Goal: Task Accomplishment & Management: Use online tool/utility

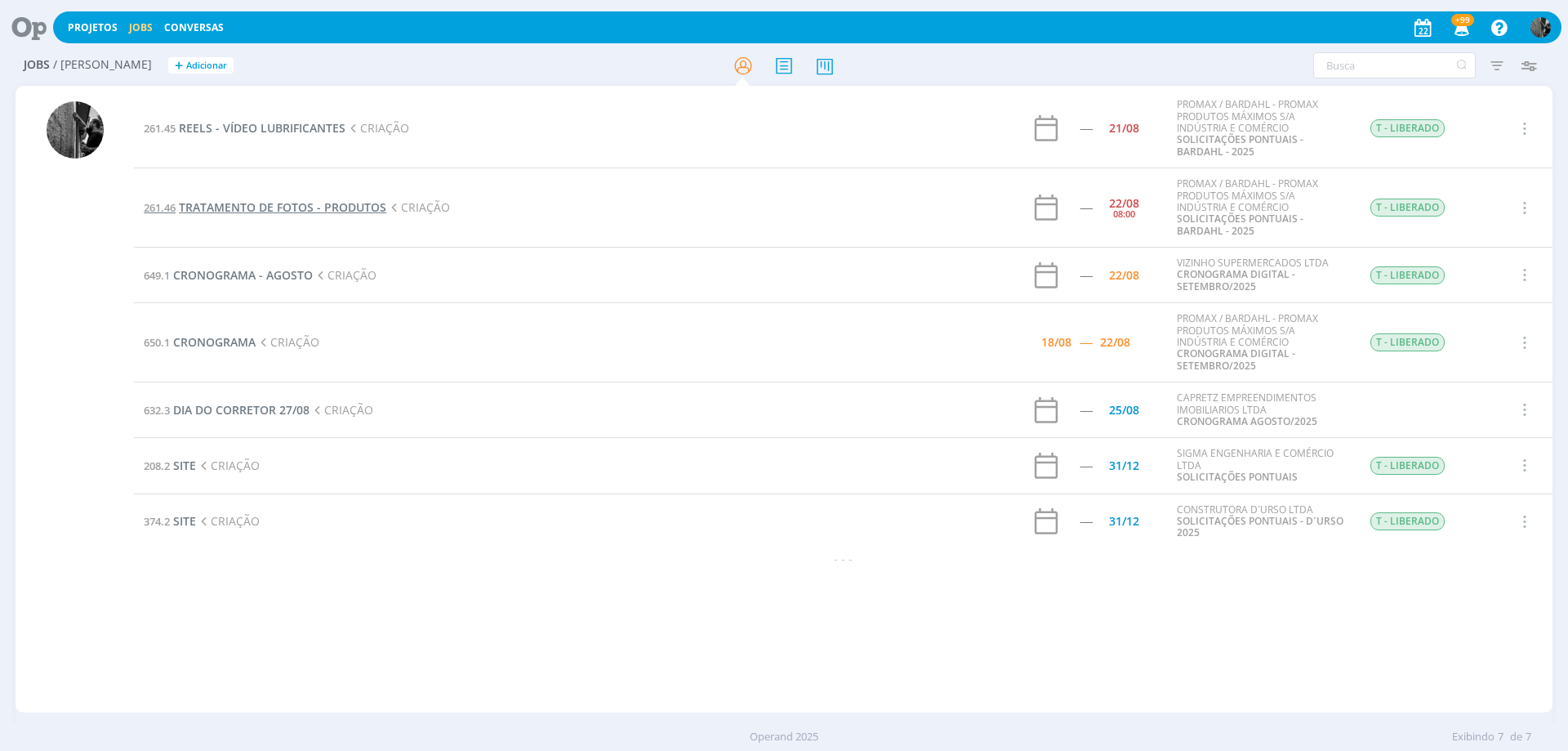
click at [298, 200] on span "TRATAMENTO DE FOTOS - PRODUTOS" at bounding box center [282, 208] width 208 height 16
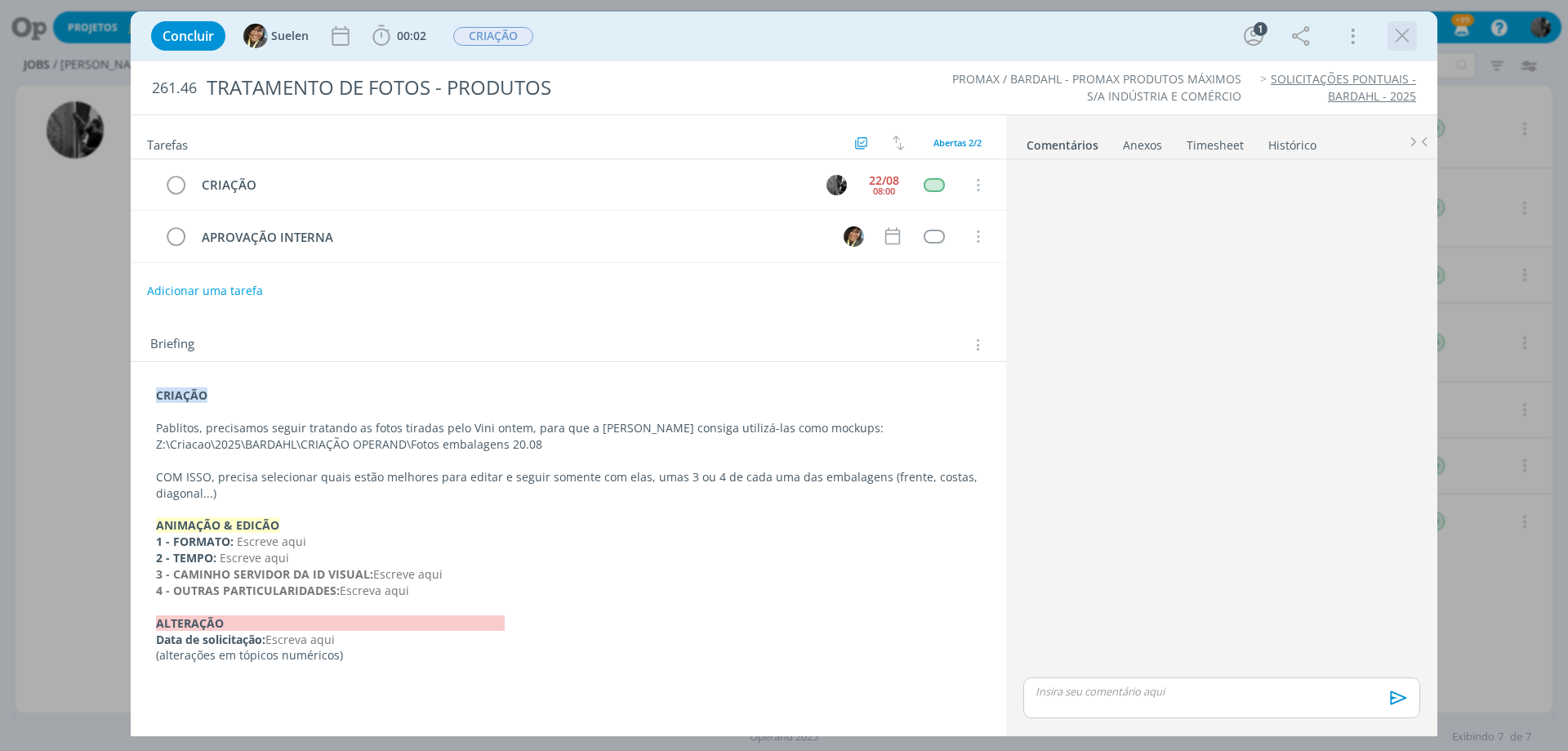
click at [1395, 39] on icon "dialog" at bounding box center [1402, 36] width 25 height 25
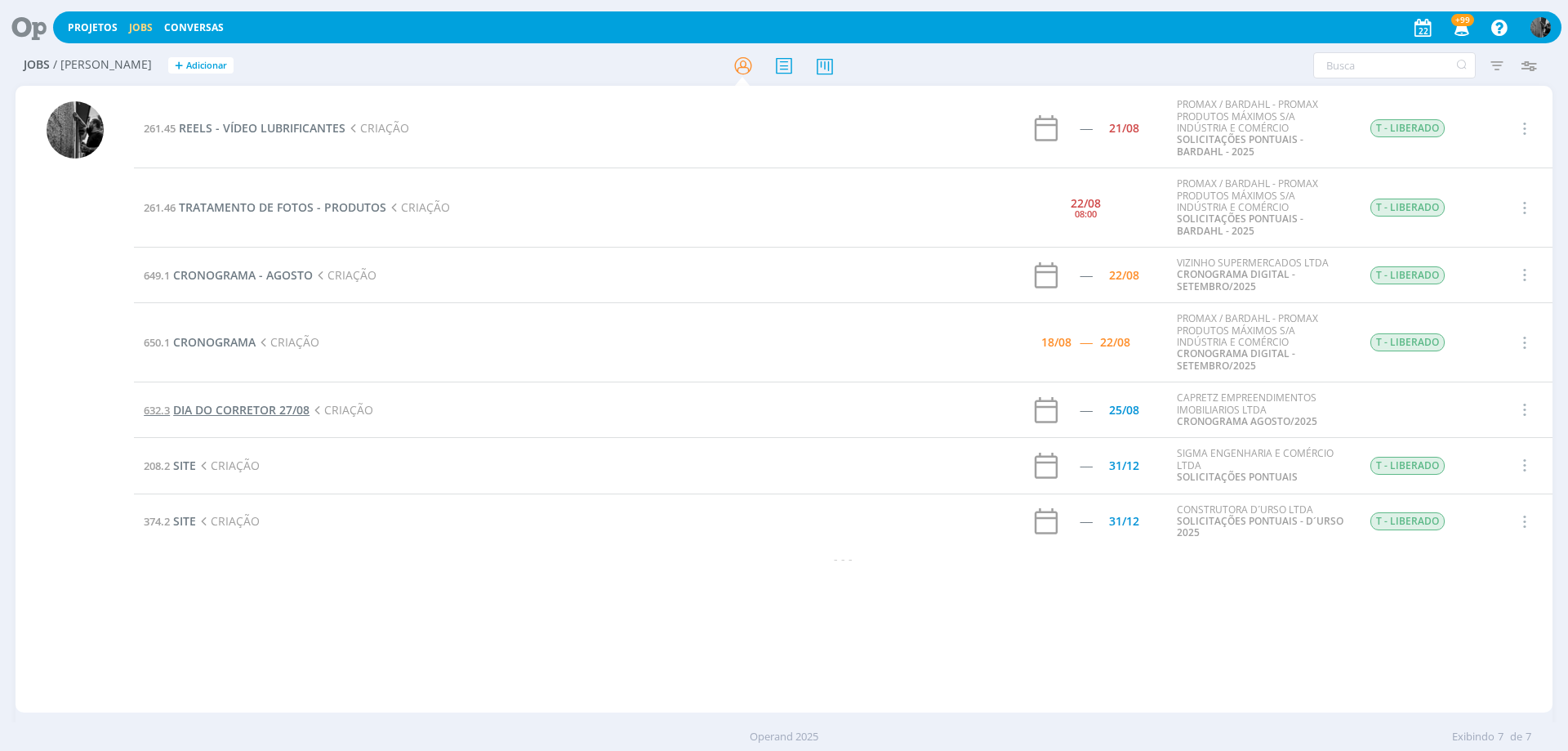
click at [239, 414] on span "DIA DO CORRETOR 27/08" at bounding box center [242, 410] width 137 height 16
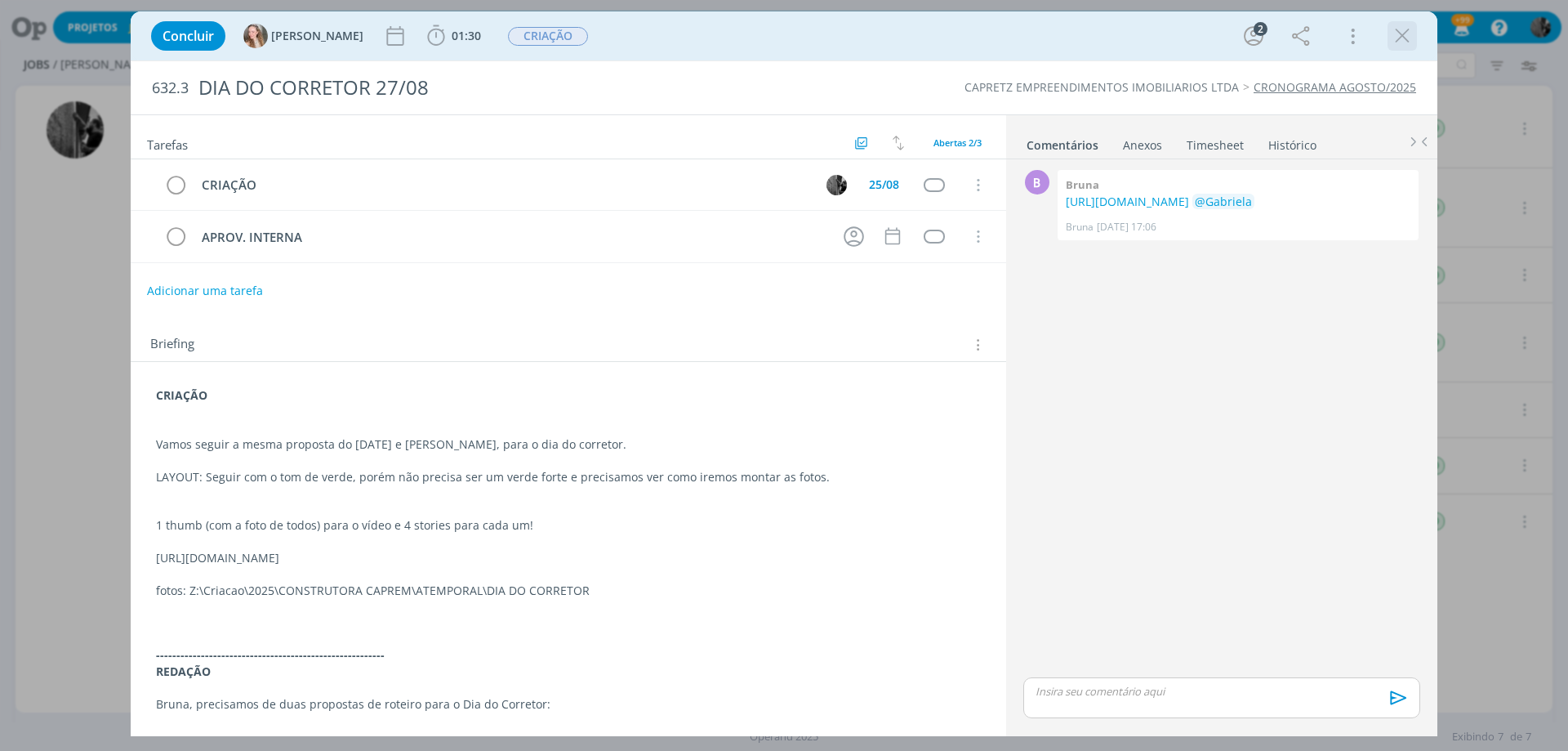
click at [1411, 38] on icon "dialog" at bounding box center [1402, 36] width 25 height 25
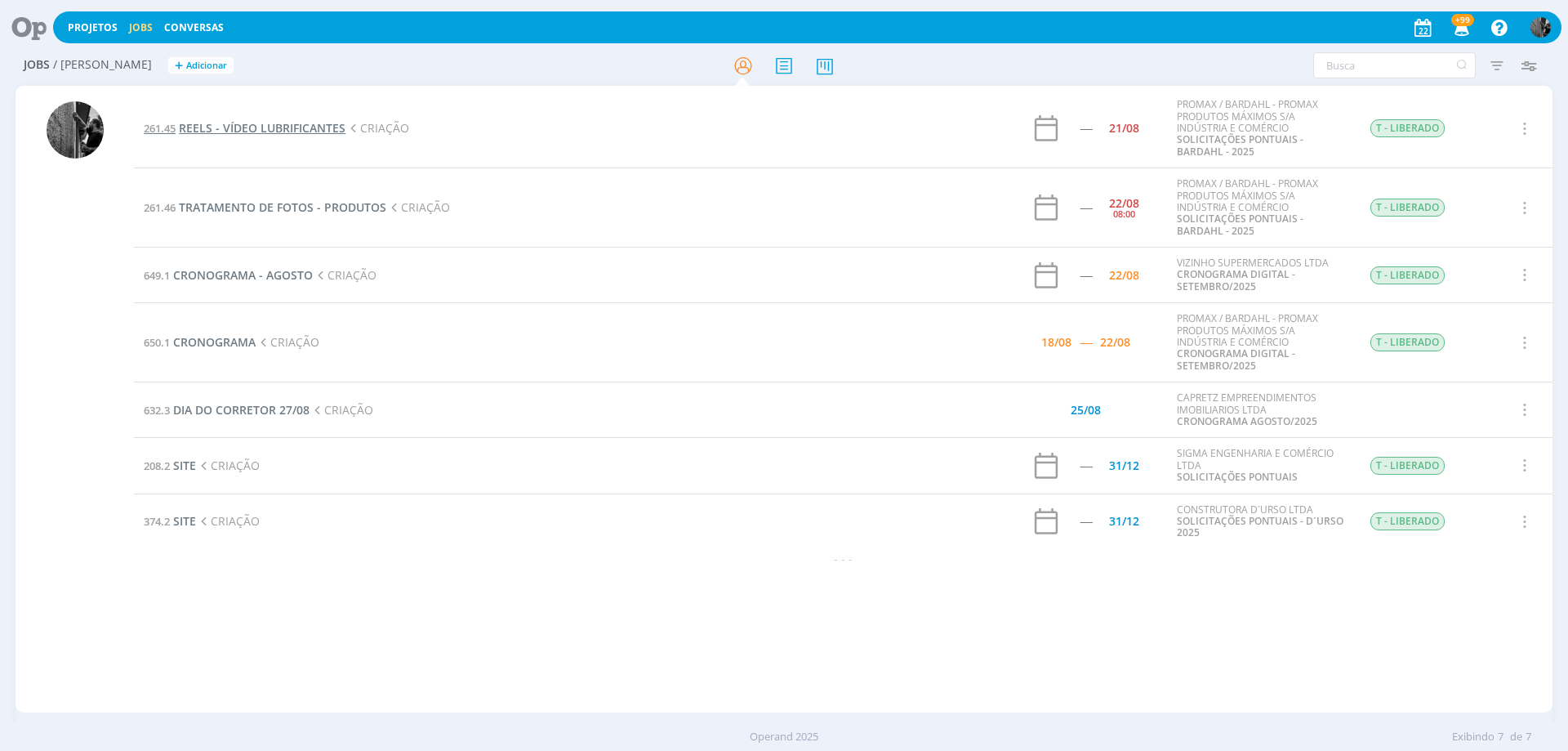
click at [297, 123] on span "REELS - VÍDEO LUBRIFICANTES" at bounding box center [262, 128] width 166 height 16
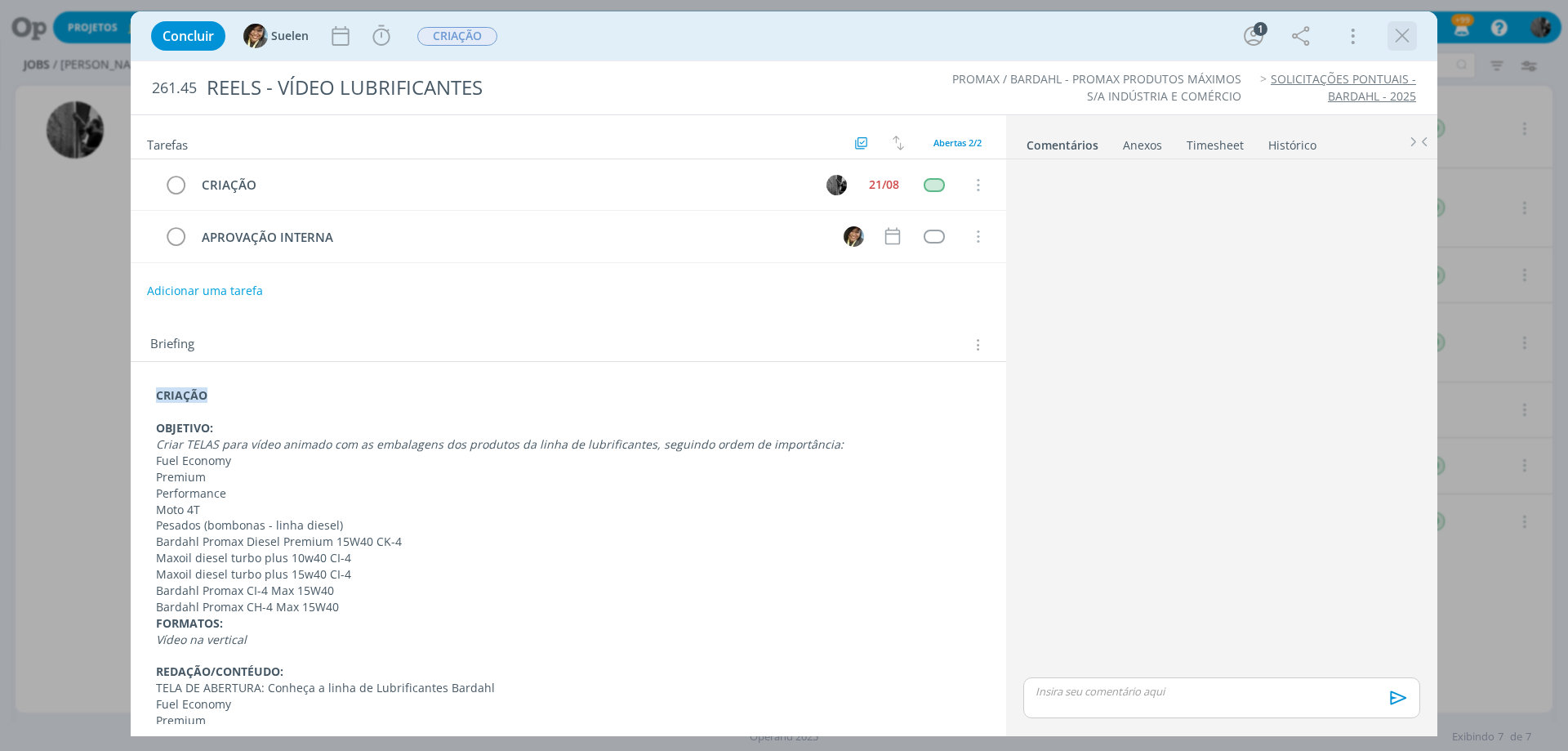
click at [1400, 43] on icon "dialog" at bounding box center [1402, 36] width 25 height 25
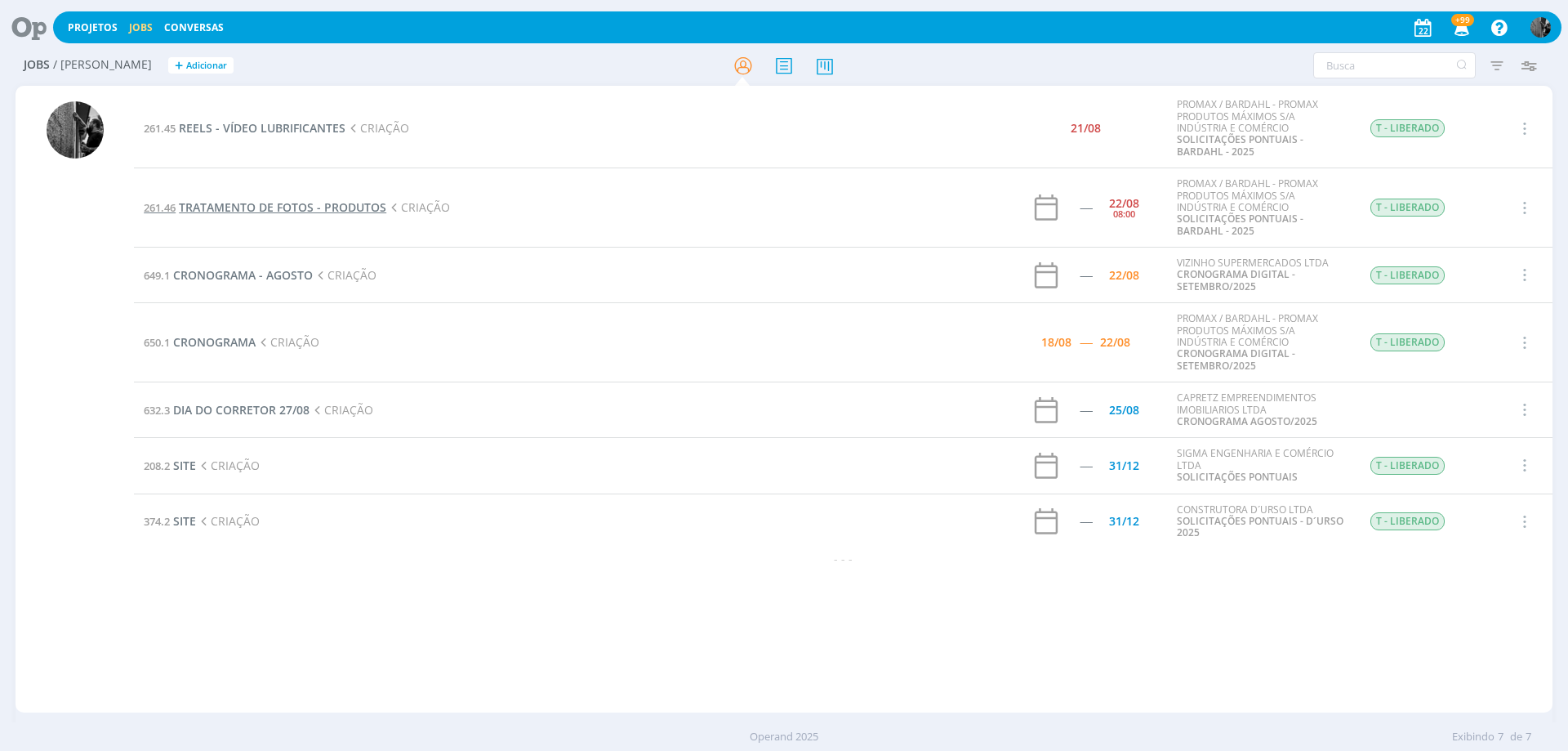
click at [333, 202] on span "TRATAMENTO DE FOTOS - PRODUTOS" at bounding box center [282, 208] width 208 height 16
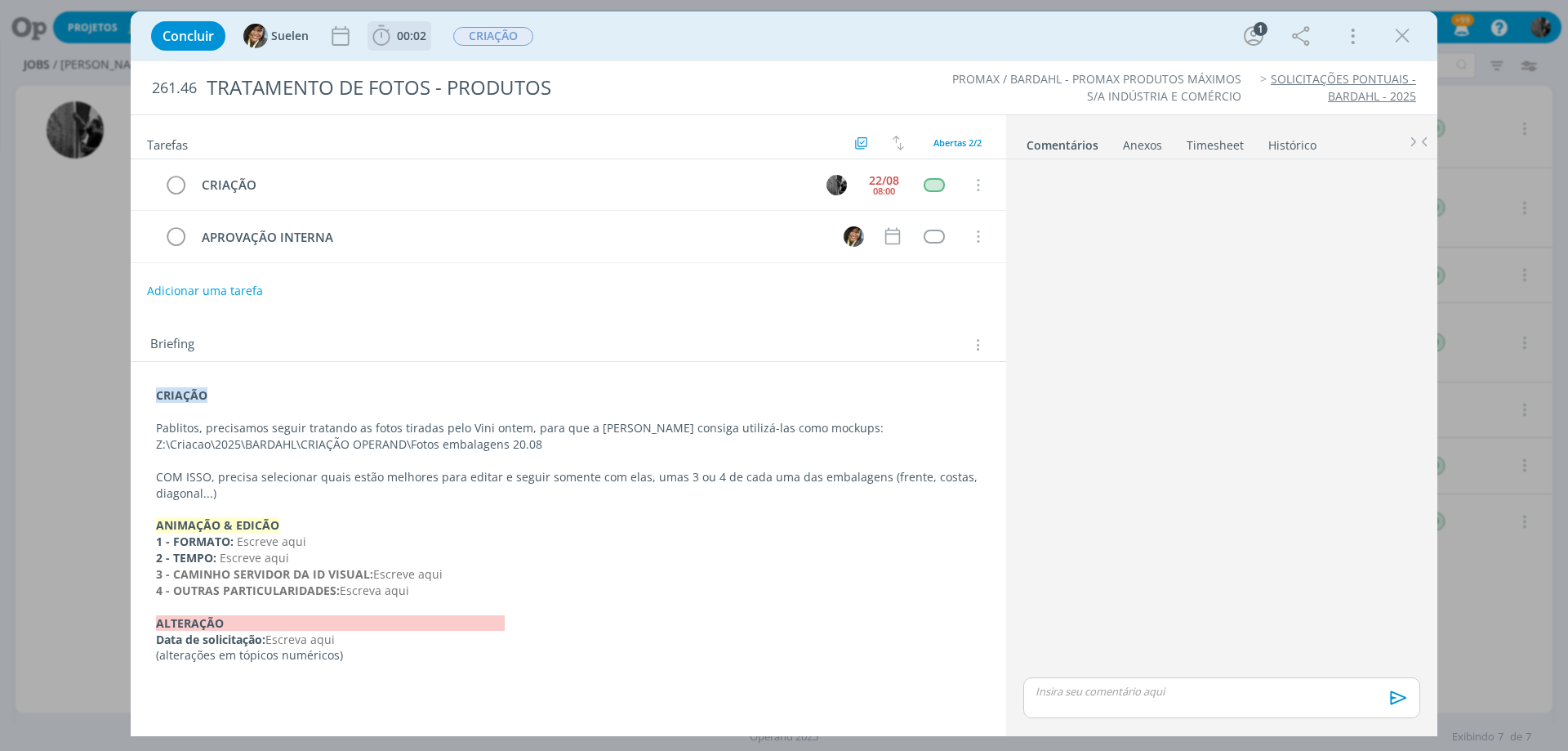
click at [414, 32] on span "00:02" at bounding box center [412, 36] width 30 height 16
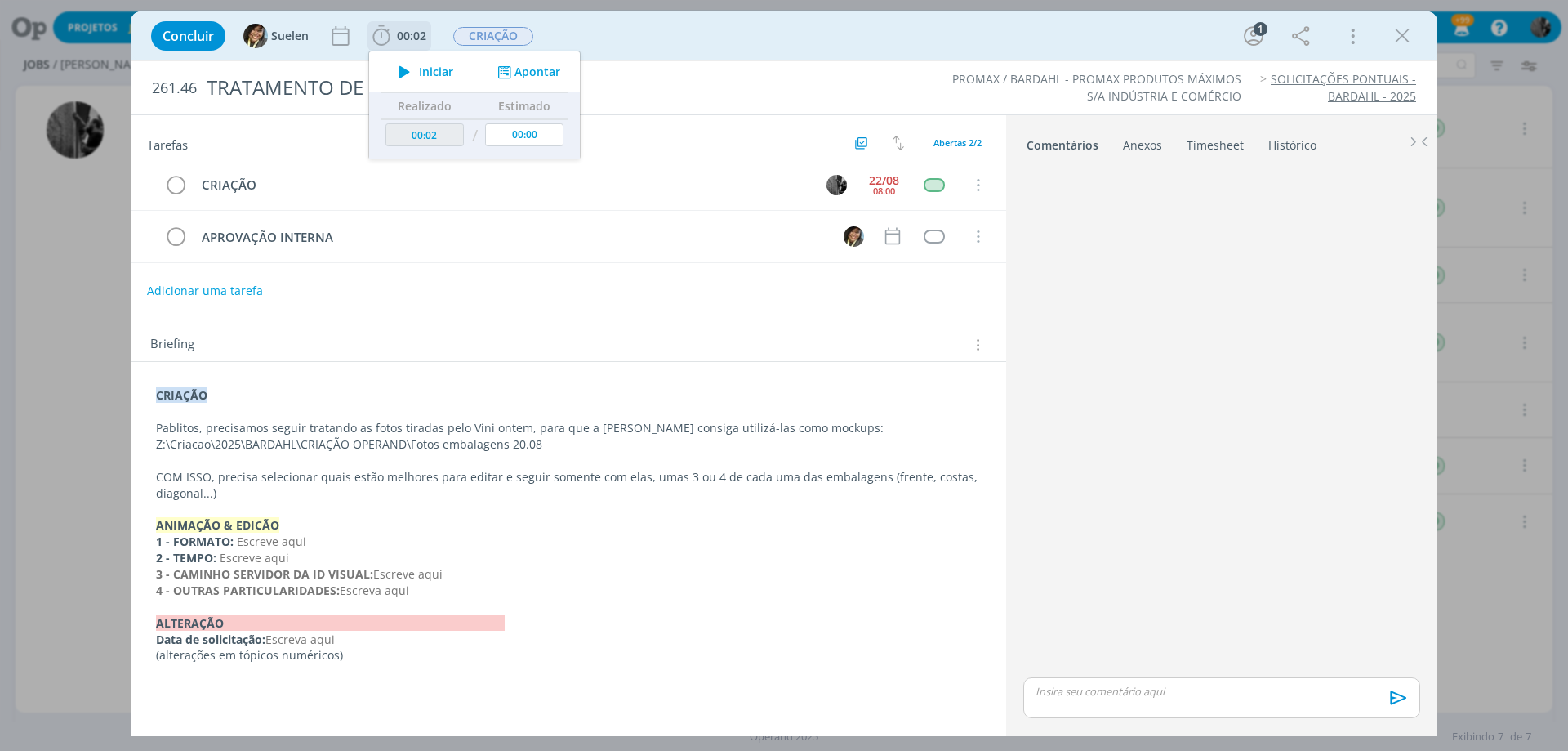
click at [433, 72] on span "Iniciar" at bounding box center [435, 72] width 34 height 11
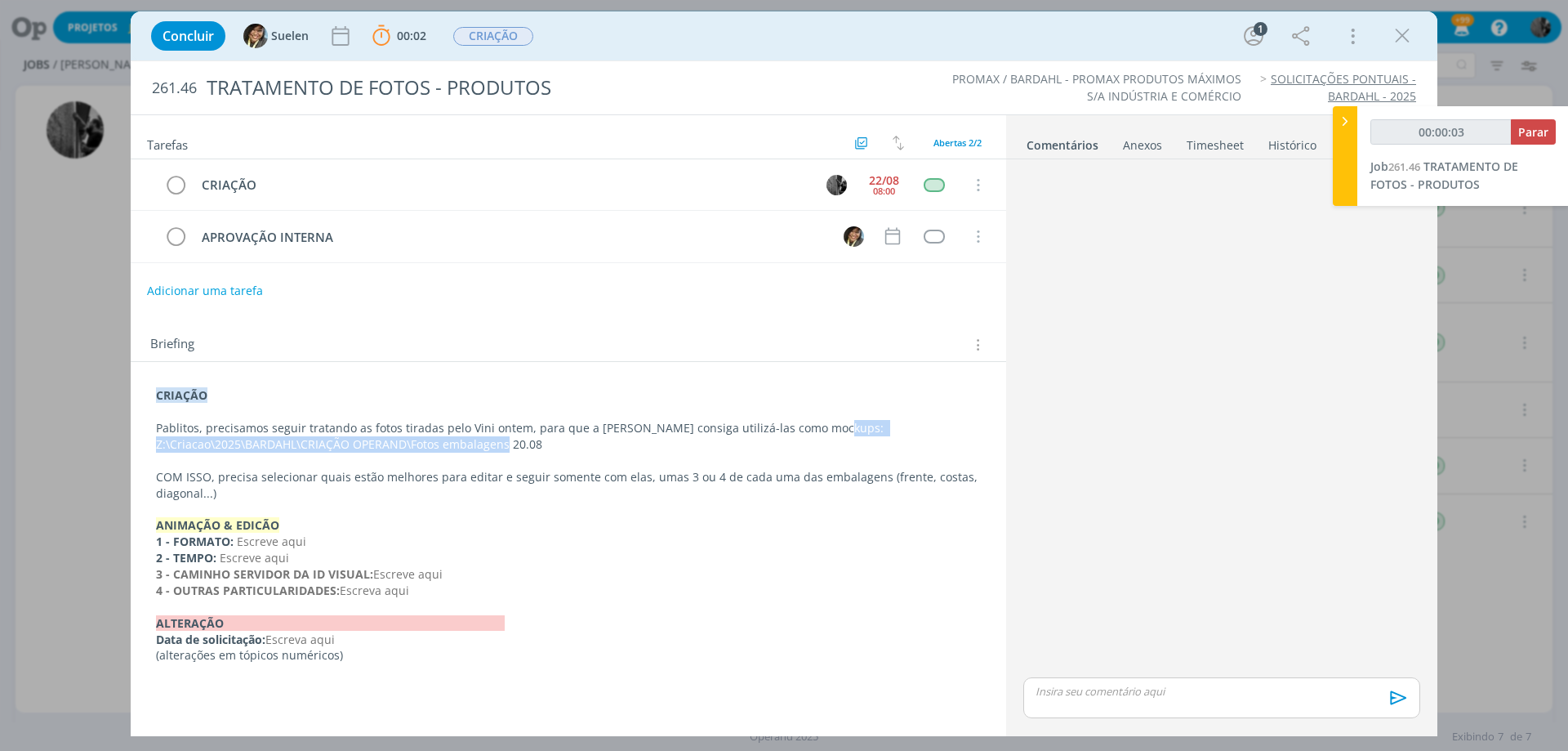
drag, startPoint x: 548, startPoint y: 443, endPoint x: 145, endPoint y: 444, distance: 403.0
click at [145, 444] on div "CRIAÇÃO Pablitos, precisamos seguir tratando as fotos tiradas pelo Vini ontem, …" at bounding box center [569, 525] width 850 height 287
copy p "Z:\Criacao\2025\BARDAHL\CRIAÇÃO OPERAND\Fotos embalagens 20.08"
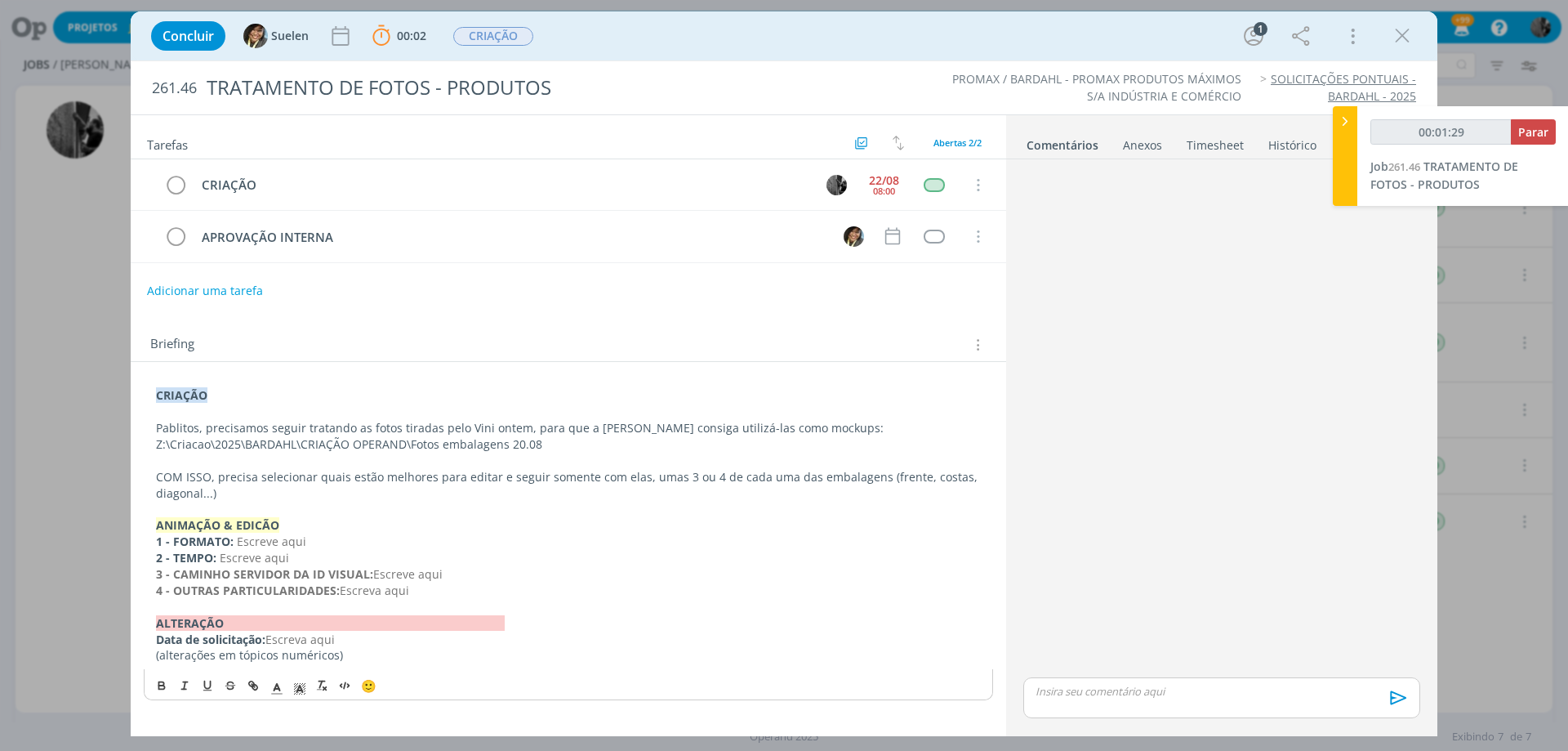
click at [1275, 11] on div "Concluir Suelen 00:02 Parar Apontar Data * [DATE] Horas * 00:00 Tarefa Selecion…" at bounding box center [784, 375] width 1568 height 751
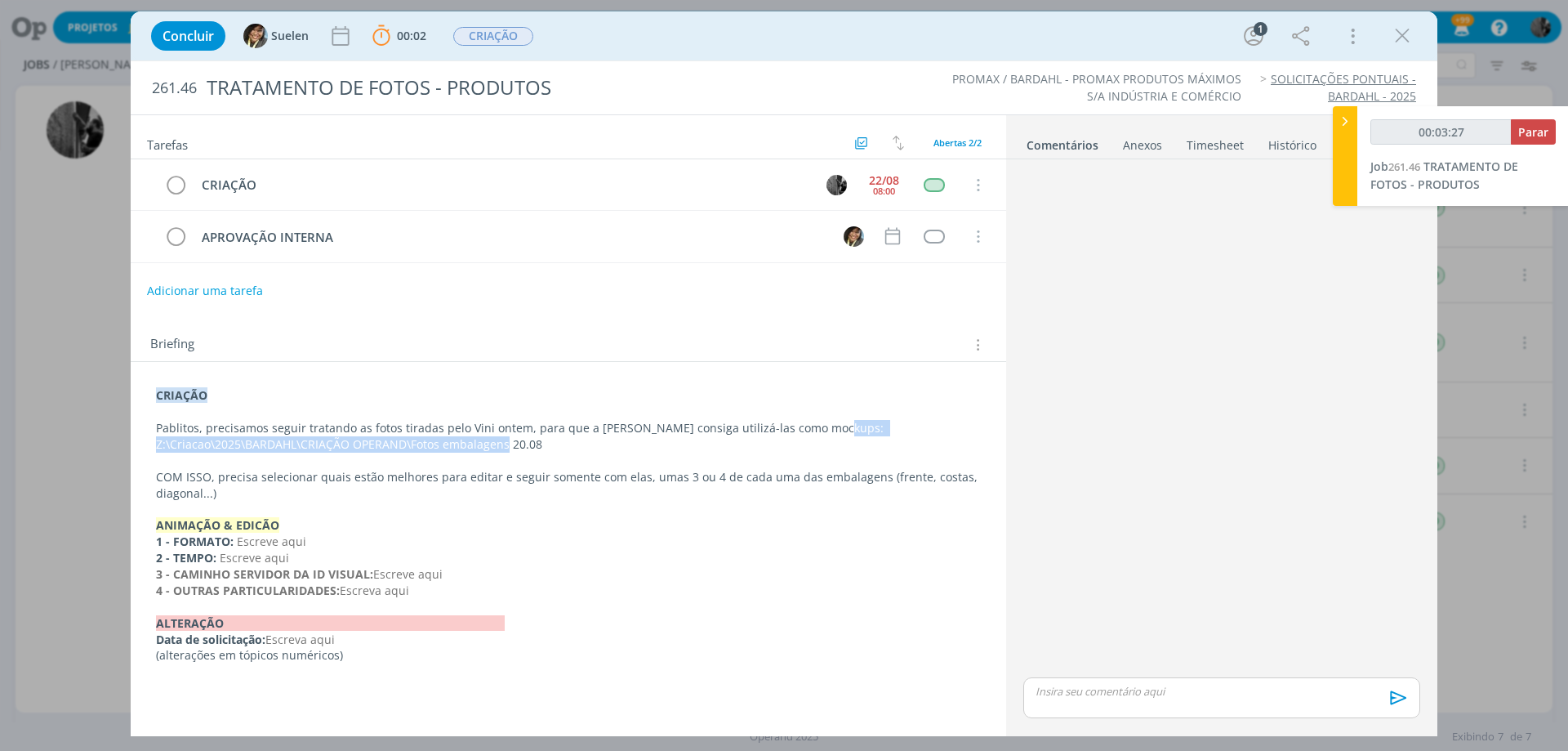
drag, startPoint x: 152, startPoint y: 440, endPoint x: 553, endPoint y: 445, distance: 401.0
click at [553, 445] on div "CRIAÇÃO Pablitos, precisamos seguir tratando as fotos tiradas pelo Vini ontem, …" at bounding box center [569, 525] width 850 height 287
copy p "Z:\Criacao\2025\BARDAHL\CRIAÇÃO OPERAND\Fotos embalagens 20.08"
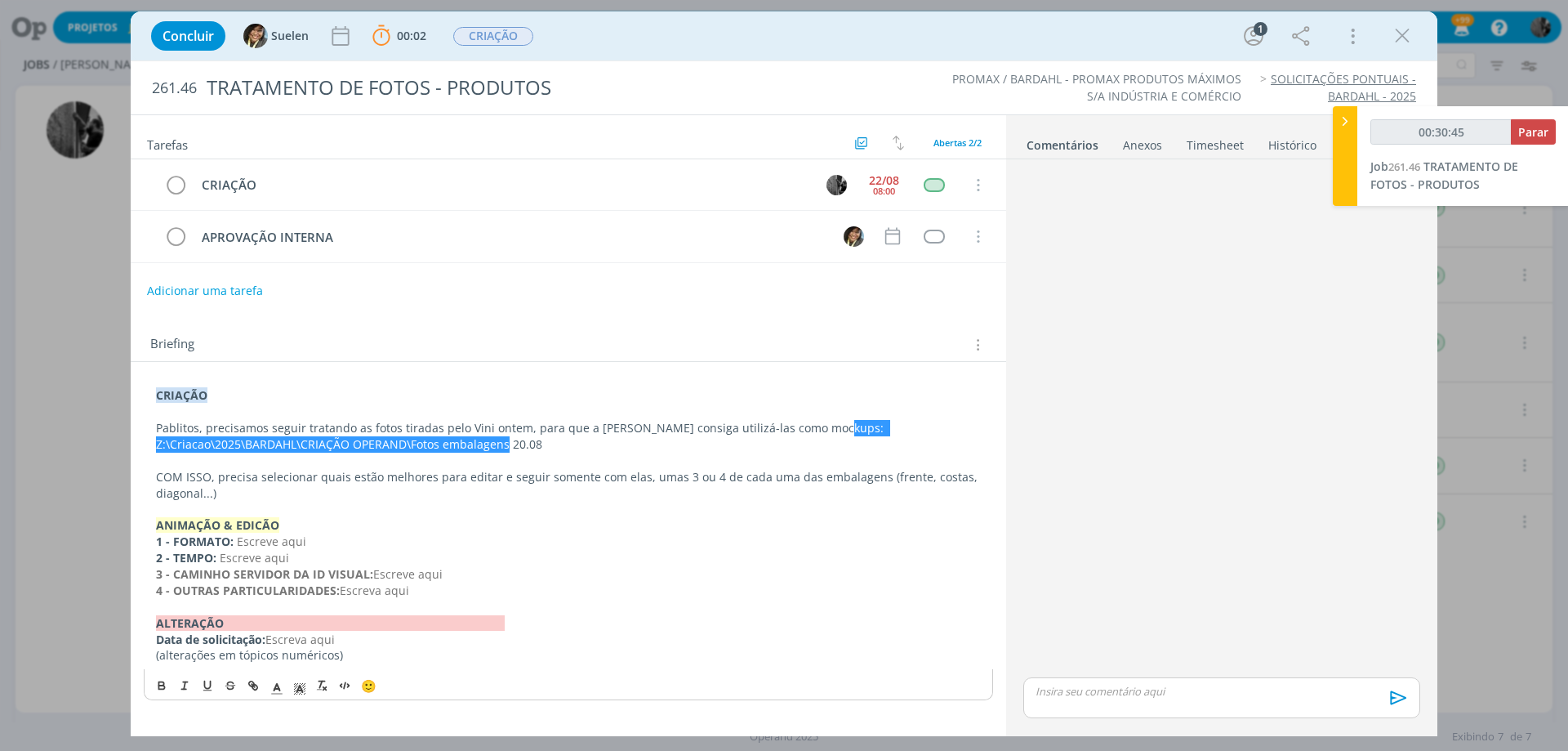
type input "00:31:45"
